Goal: Information Seeking & Learning: Learn about a topic

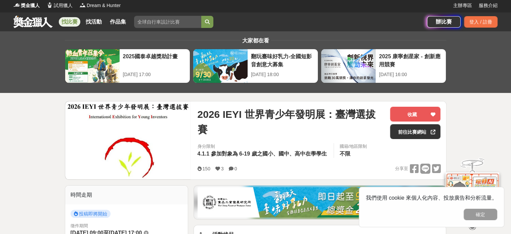
scroll to position [67, 0]
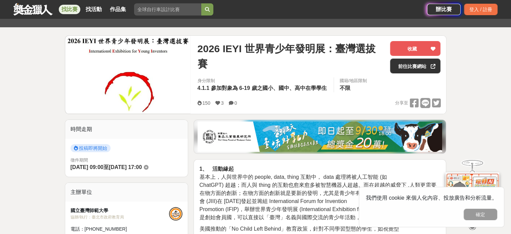
click at [327, 52] on span "2026 IEYI 世界青少年發明展：臺灣選拔賽" at bounding box center [290, 56] width 187 height 30
click at [94, 84] on img at bounding box center [128, 75] width 126 height 78
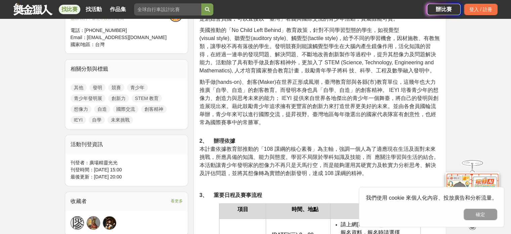
scroll to position [269, 0]
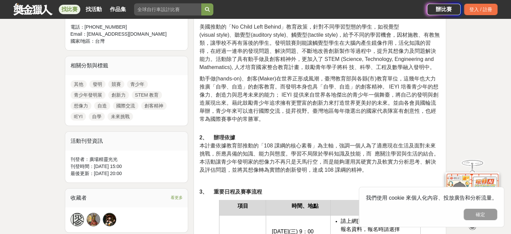
click at [158, 107] on link "創客精神" at bounding box center [154, 105] width 26 height 8
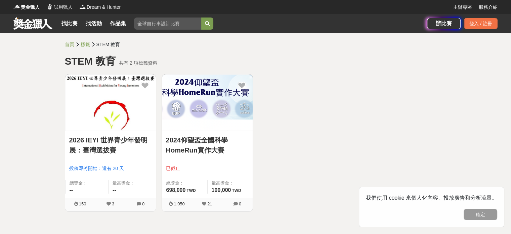
click at [216, 92] on img at bounding box center [207, 102] width 91 height 56
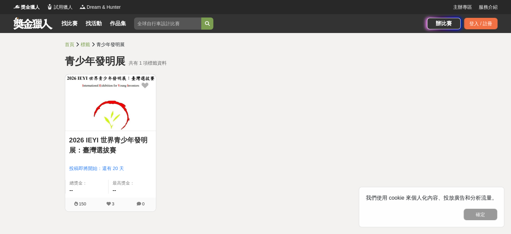
click at [135, 138] on link "2026 IEYI 世界青少年發明展：臺灣選拔賽" at bounding box center [110, 145] width 83 height 20
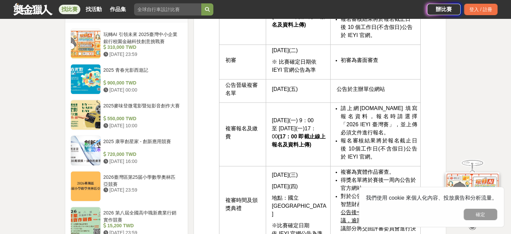
scroll to position [504, 0]
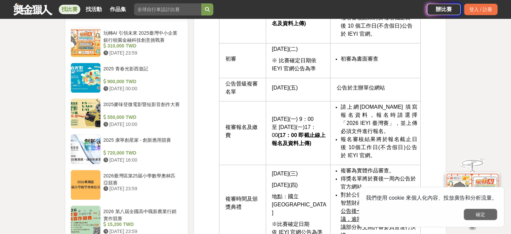
click at [488, 212] on button "確定" at bounding box center [481, 213] width 34 height 11
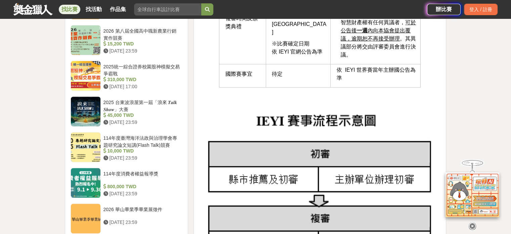
scroll to position [706, 0]
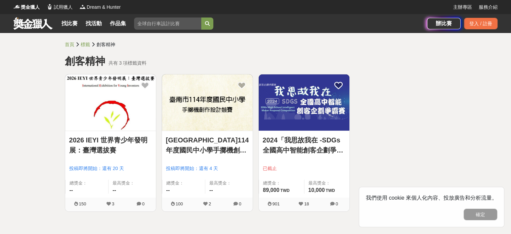
click at [226, 145] on link "臺南市114年度國民中小學手擲機創作設計競賽" at bounding box center [207, 145] width 83 height 20
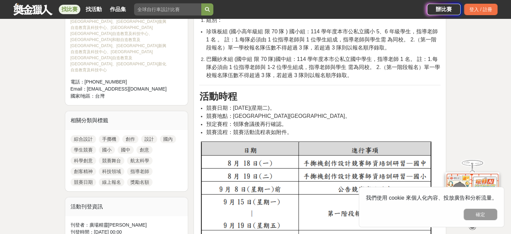
scroll to position [269, 0]
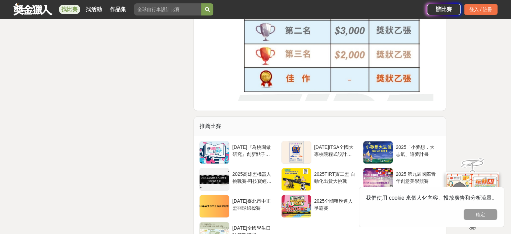
scroll to position [2083, 0]
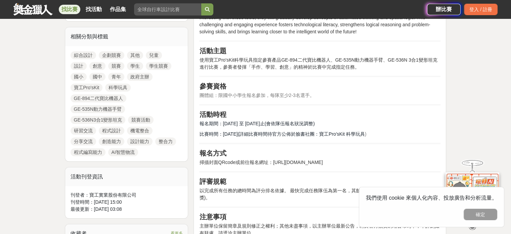
scroll to position [302, 0]
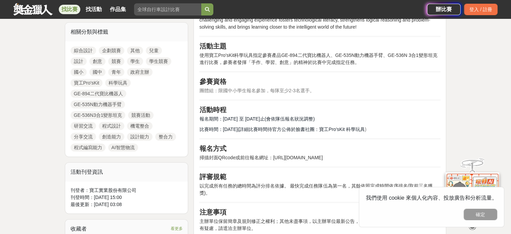
drag, startPoint x: 336, startPoint y: 129, endPoint x: 382, endPoint y: 126, distance: 45.8
click at [365, 126] on span "比賽時間：114 年 11月 2日(詳細比賽時間待官方公佈於臉書社團：寶工Pro'sKit 科學玩具" at bounding box center [281, 128] width 165 height 5
copy span "寶工Pro'sKit 科學玩具"
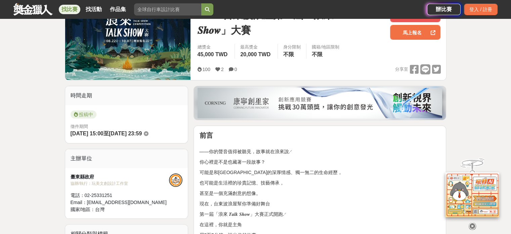
scroll to position [67, 0]
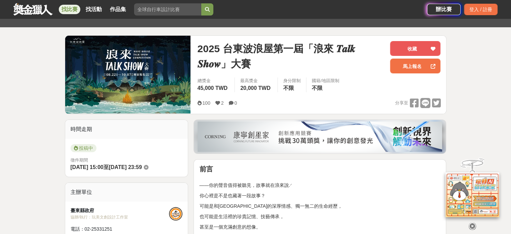
click at [255, 135] on img at bounding box center [320, 136] width 245 height 30
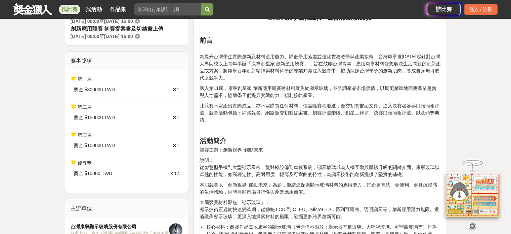
scroll to position [269, 0]
